Goal: Find specific page/section: Find specific page/section

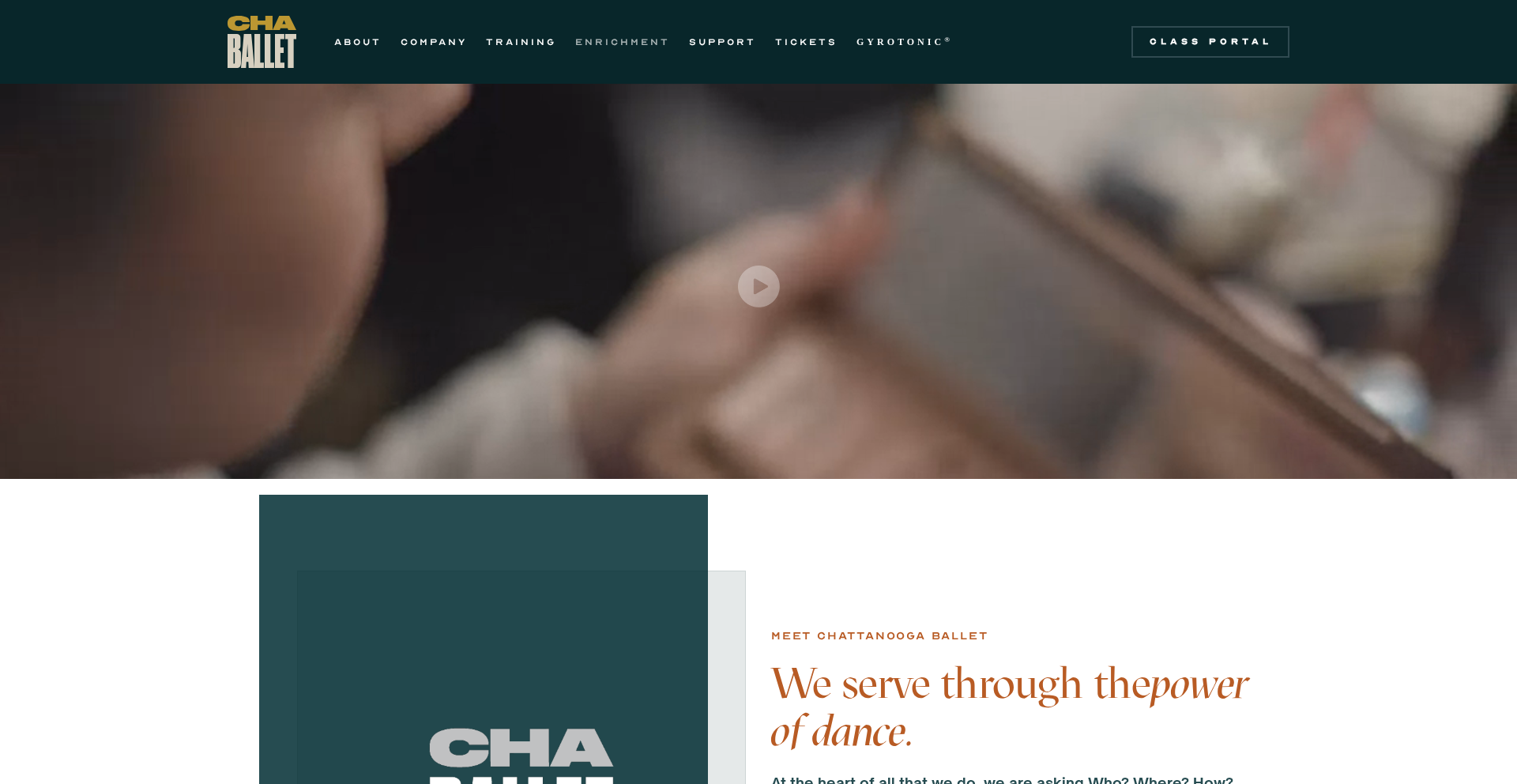
click at [598, 45] on link "ENRICHMENT" at bounding box center [623, 42] width 95 height 19
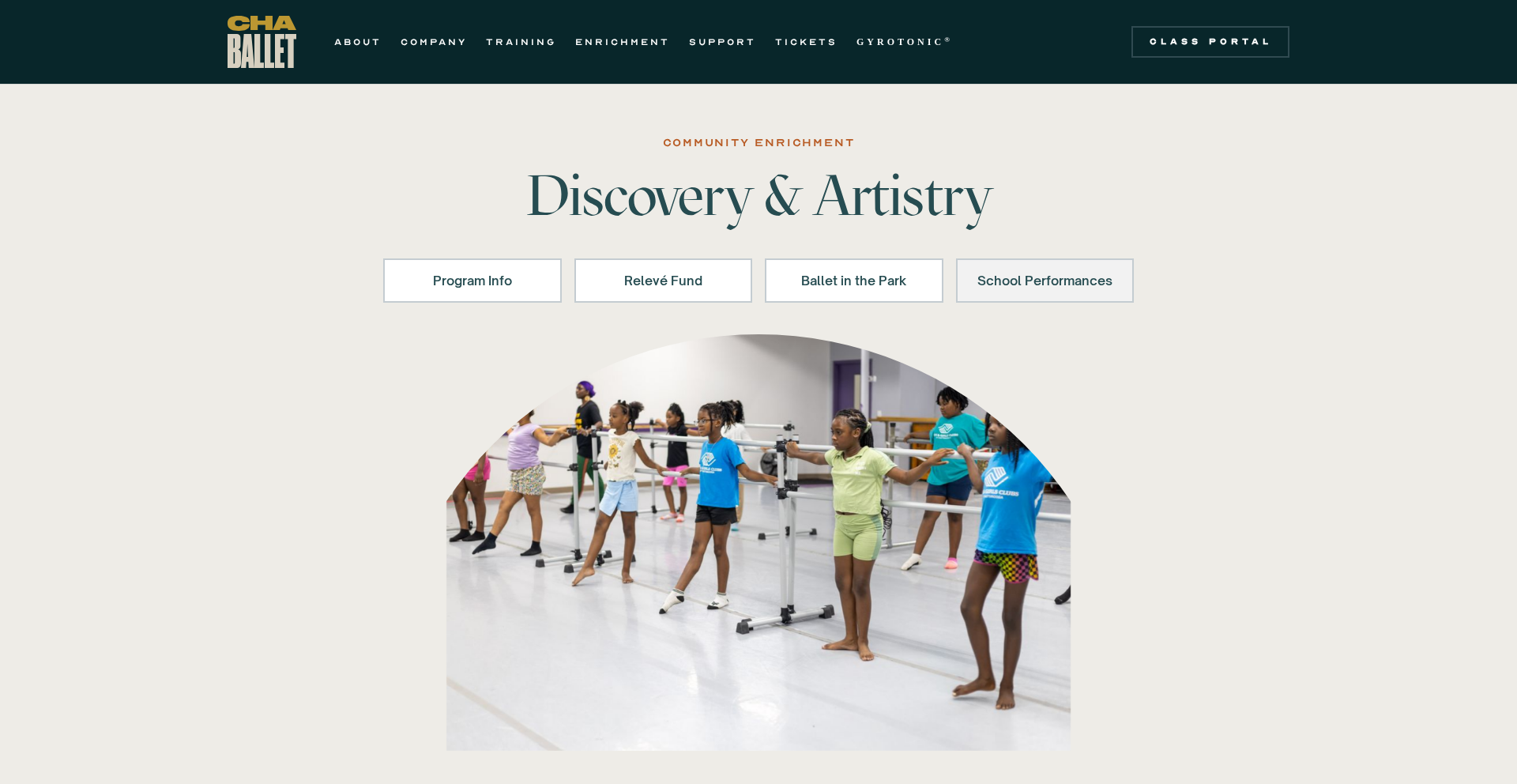
click at [1059, 284] on div "School Performances" at bounding box center [1046, 280] width 138 height 19
click at [509, 272] on div "Program Info" at bounding box center [472, 280] width 138 height 19
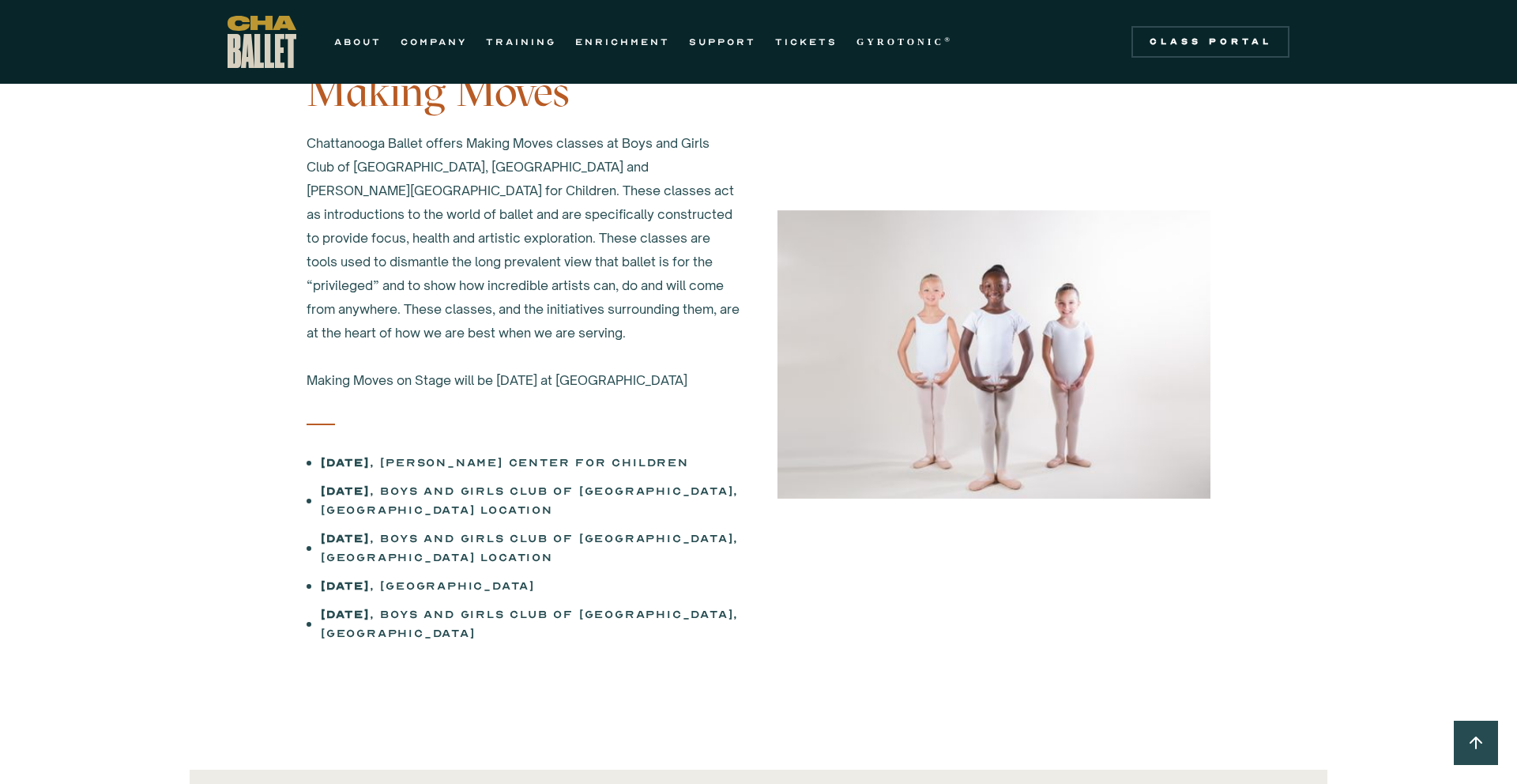
scroll to position [846, 0]
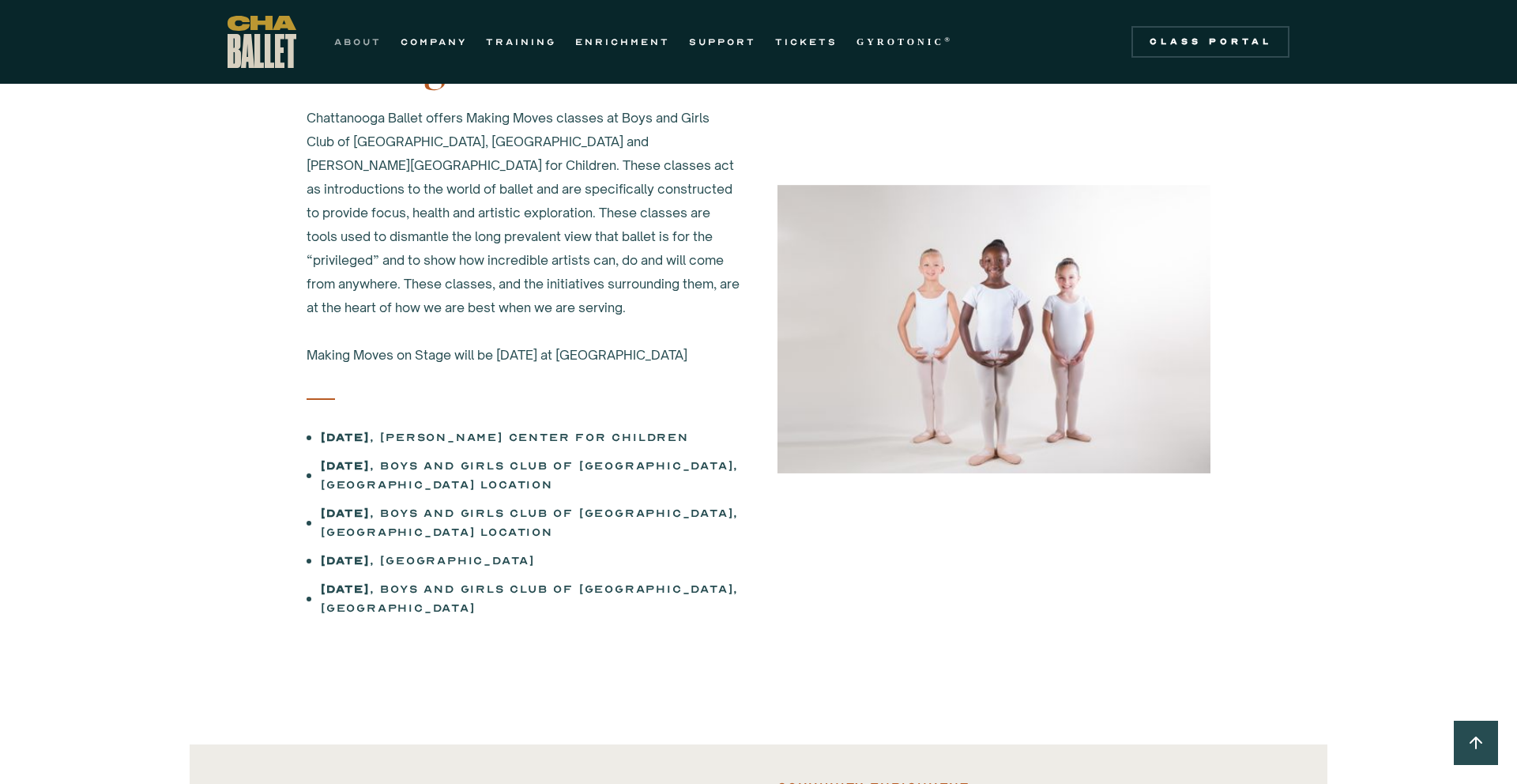
click at [337, 41] on link "ABOUT" at bounding box center [358, 42] width 48 height 19
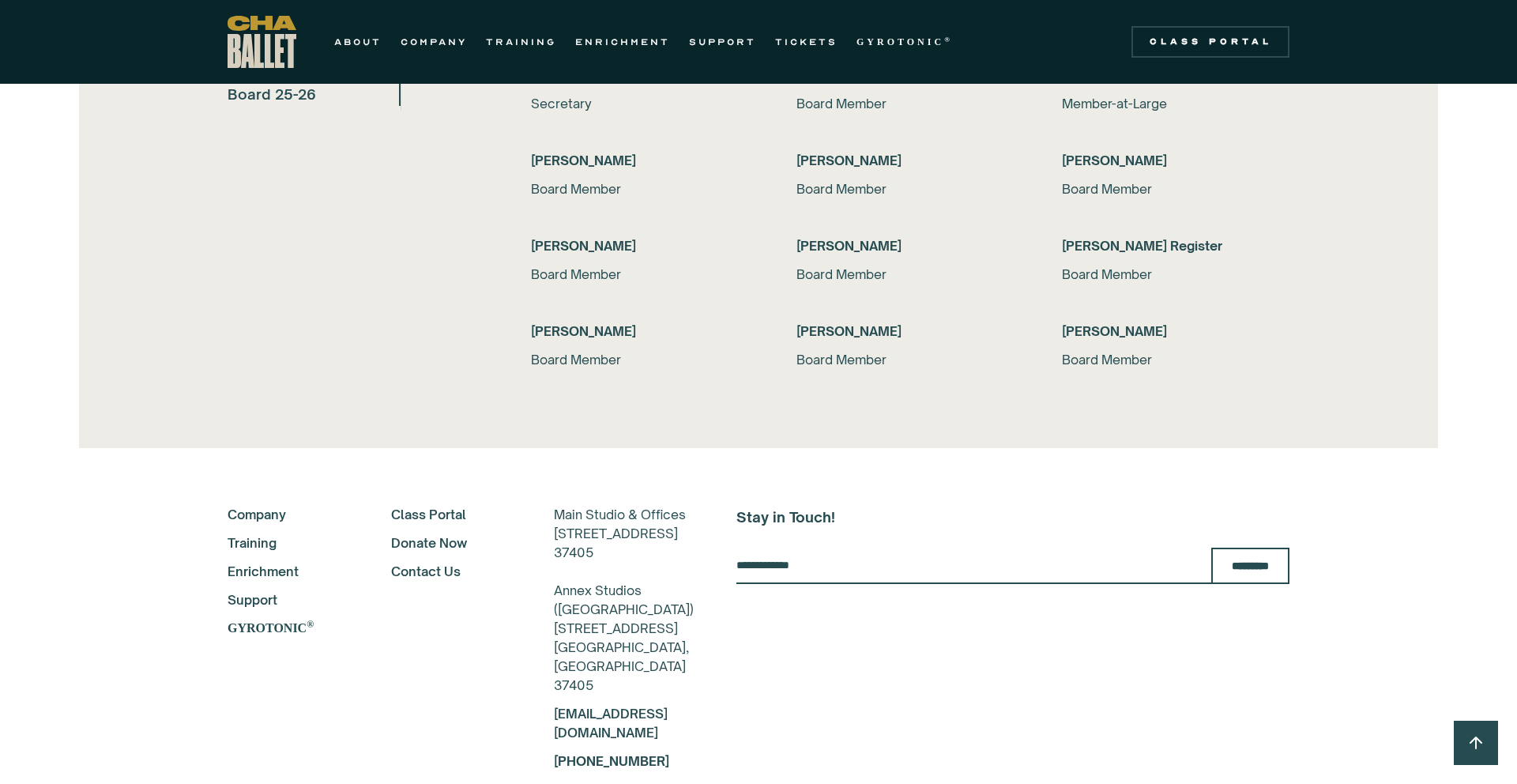
scroll to position [3623, 0]
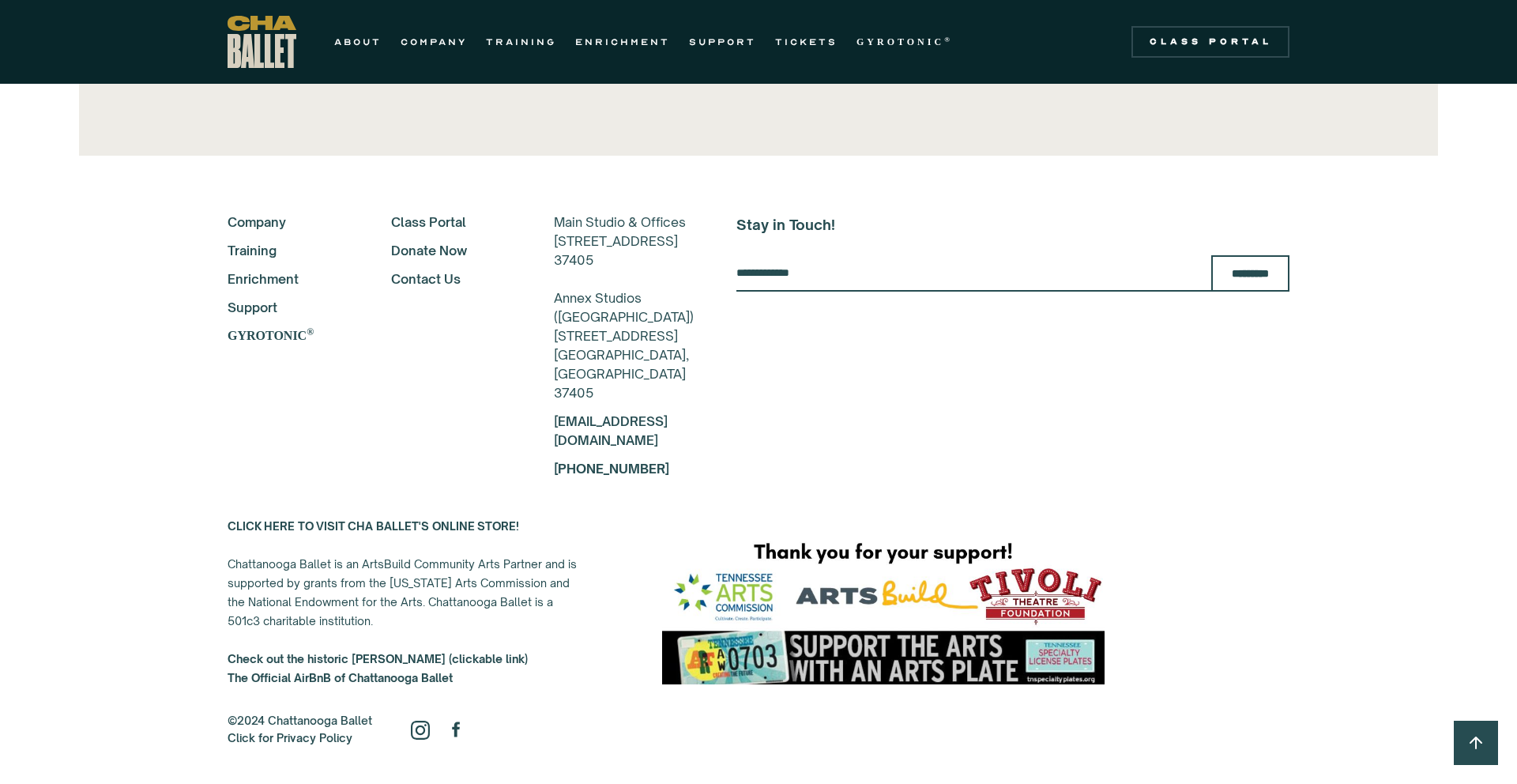
click at [422, 225] on link "Class Portal" at bounding box center [451, 222] width 121 height 19
